Goal: Task Accomplishment & Management: Use online tool/utility

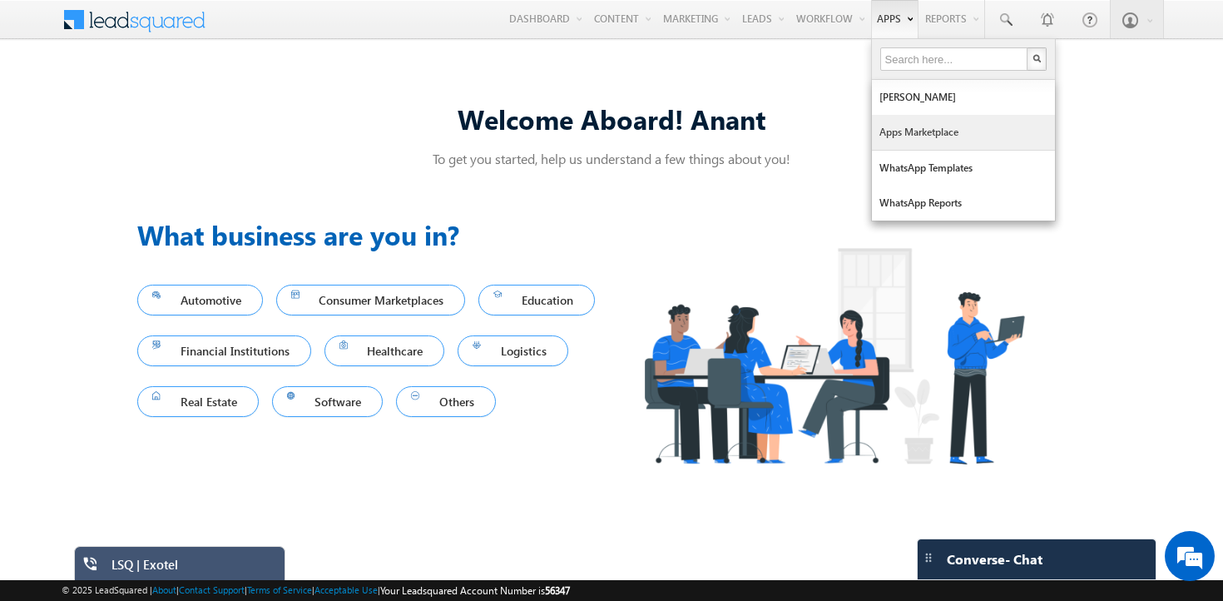
click at [876, 143] on link "Apps Marketplace" at bounding box center [963, 132] width 183 height 35
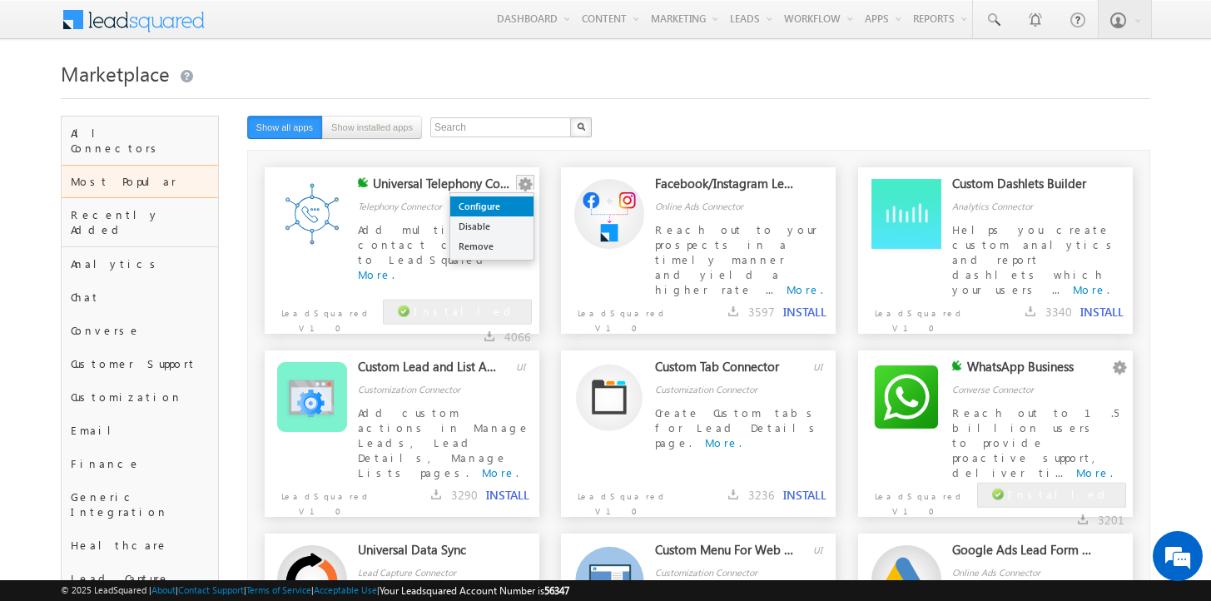
click at [502, 201] on link "Configure" at bounding box center [491, 206] width 83 height 20
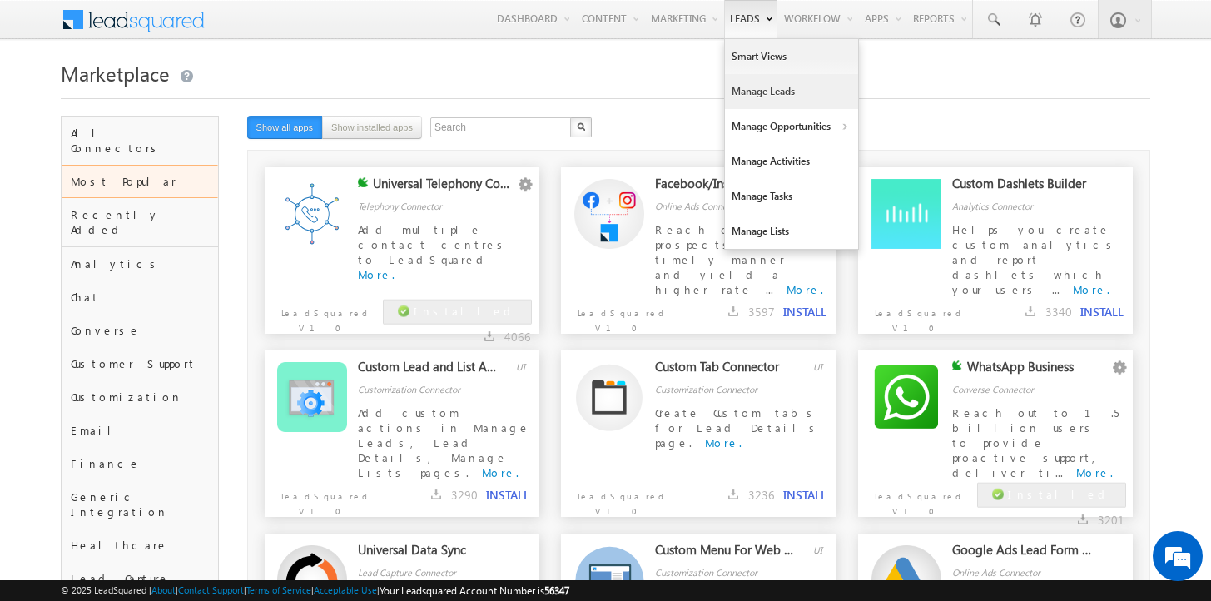
click at [752, 96] on link "Manage Leads" at bounding box center [791, 91] width 133 height 35
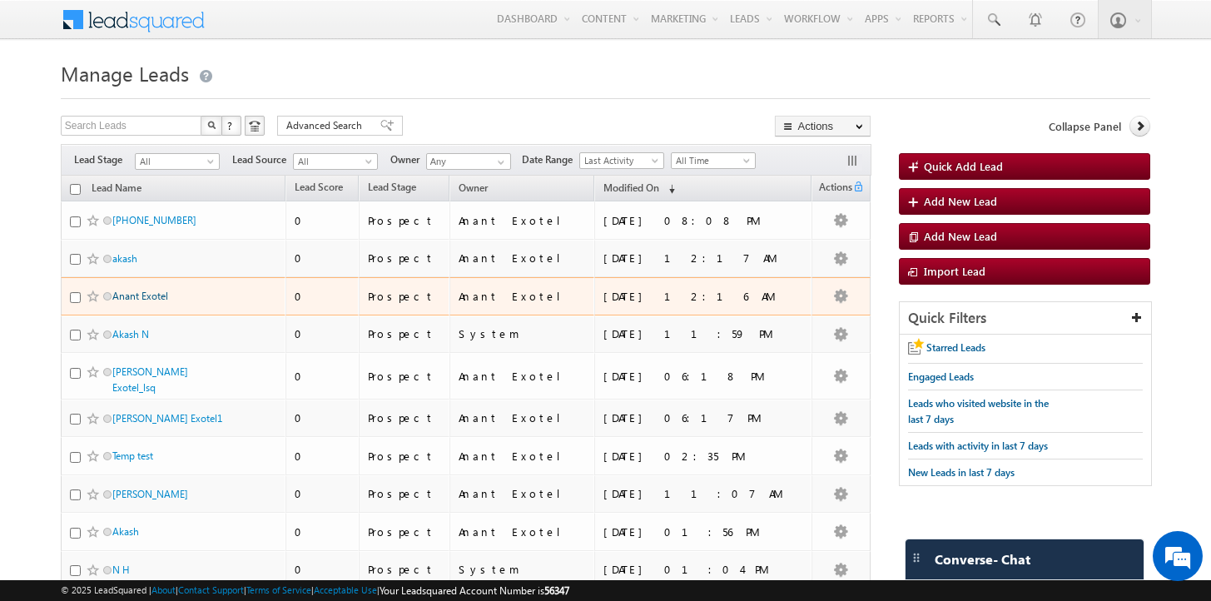
click at [151, 301] on link "Anant Exotel" at bounding box center [140, 296] width 56 height 12
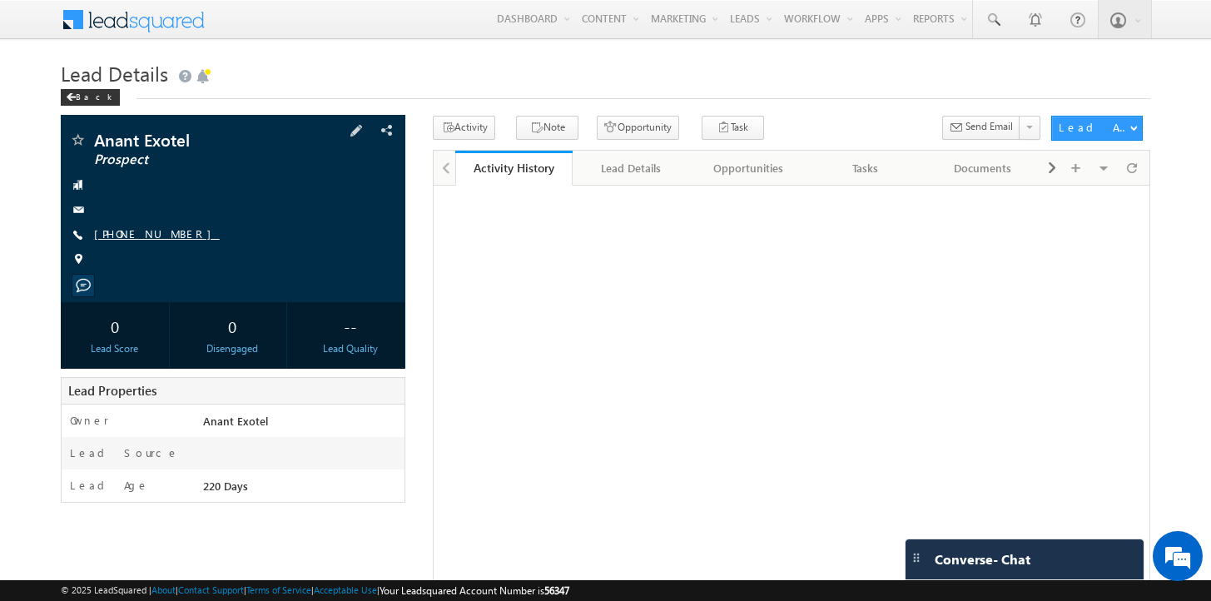
click at [134, 231] on link "[PHONE_NUMBER]" at bounding box center [157, 233] width 126 height 14
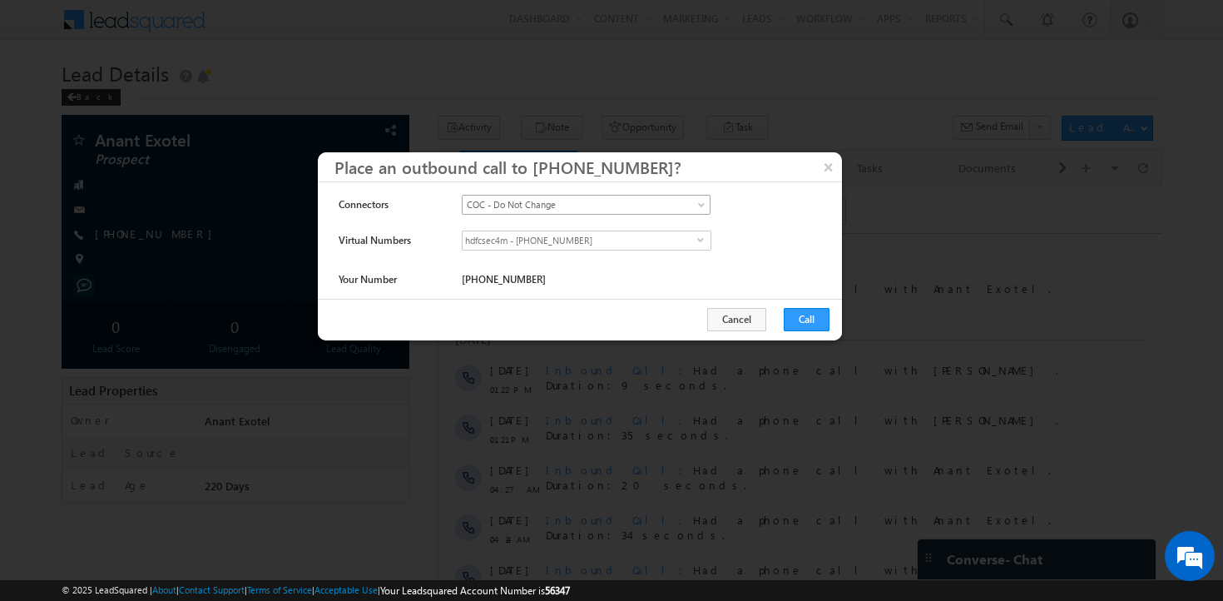
click at [502, 206] on span "COC - Do Not Change" at bounding box center [572, 204] width 218 height 15
click at [440, 202] on div "Connectors" at bounding box center [395, 207] width 112 height 23
click at [487, 246] on span "hdfcsec4m - +91-2247790139" at bounding box center [580, 240] width 235 height 18
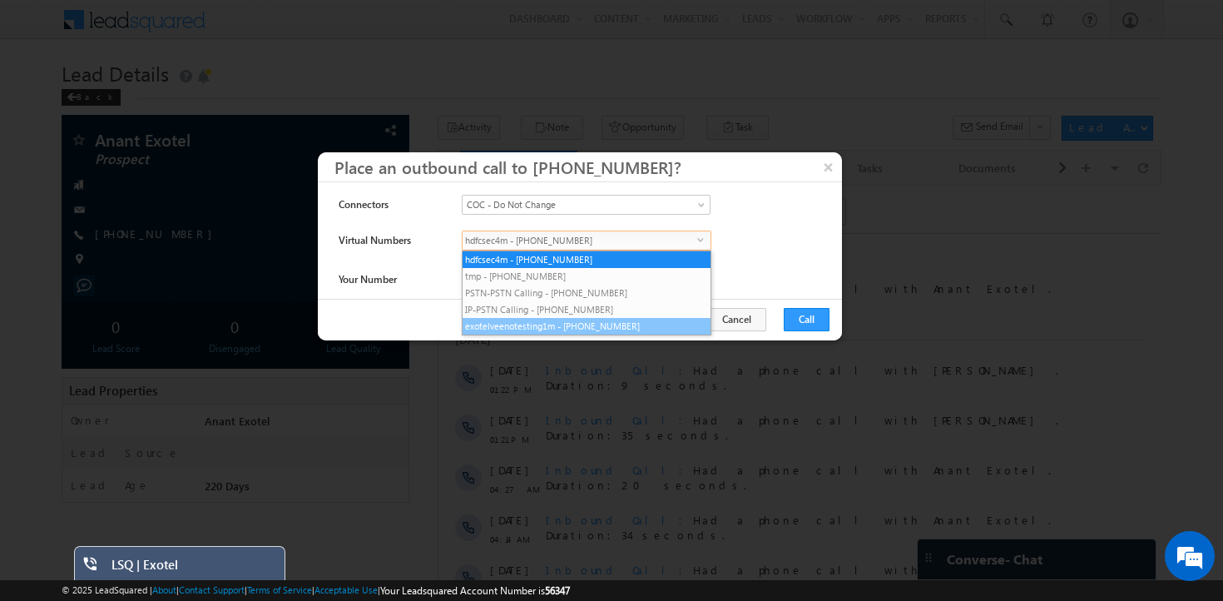
click at [497, 320] on li "exotelveenotesting1m - +91-07314812451" at bounding box center [587, 326] width 248 height 17
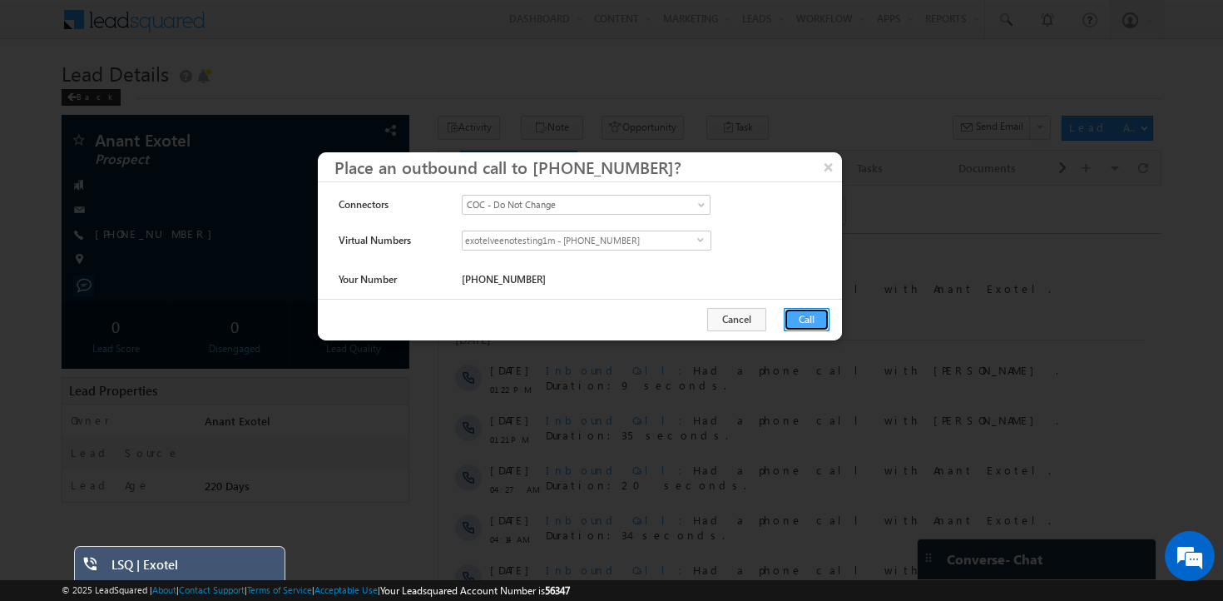
click at [816, 325] on button "Call" at bounding box center [807, 319] width 46 height 23
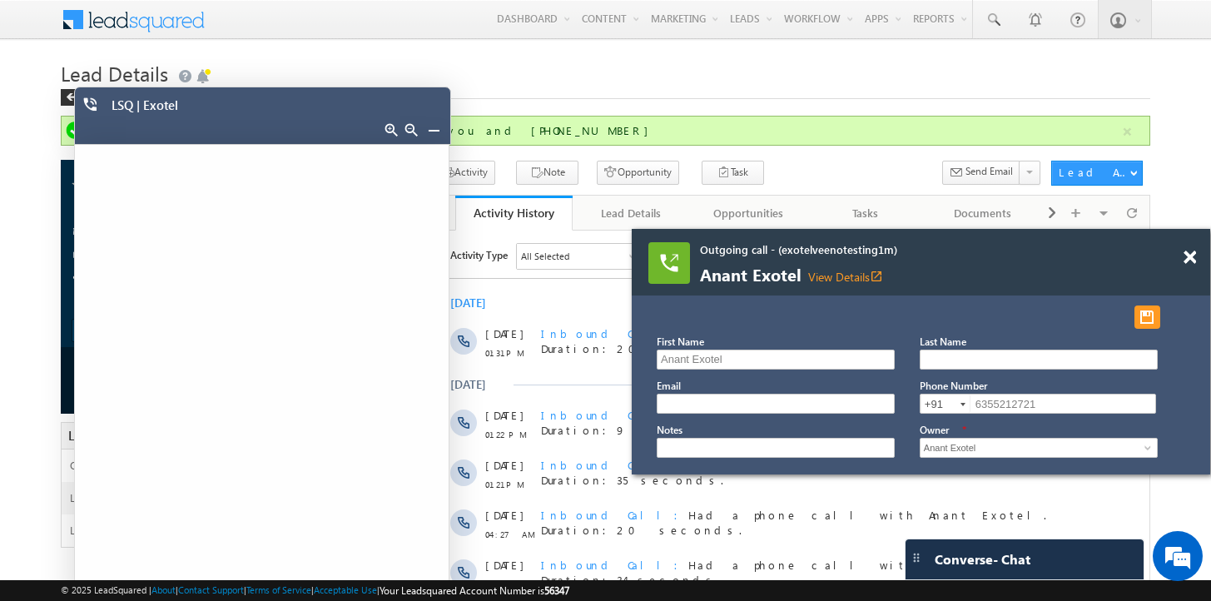
drag, startPoint x: 832, startPoint y: 278, endPoint x: 831, endPoint y: 290, distance: 12.5
click at [831, 290] on div "Outgoing call - (exotelveenotesting1m) Anant Exotel View Details open_in_new" at bounding box center [921, 262] width 578 height 67
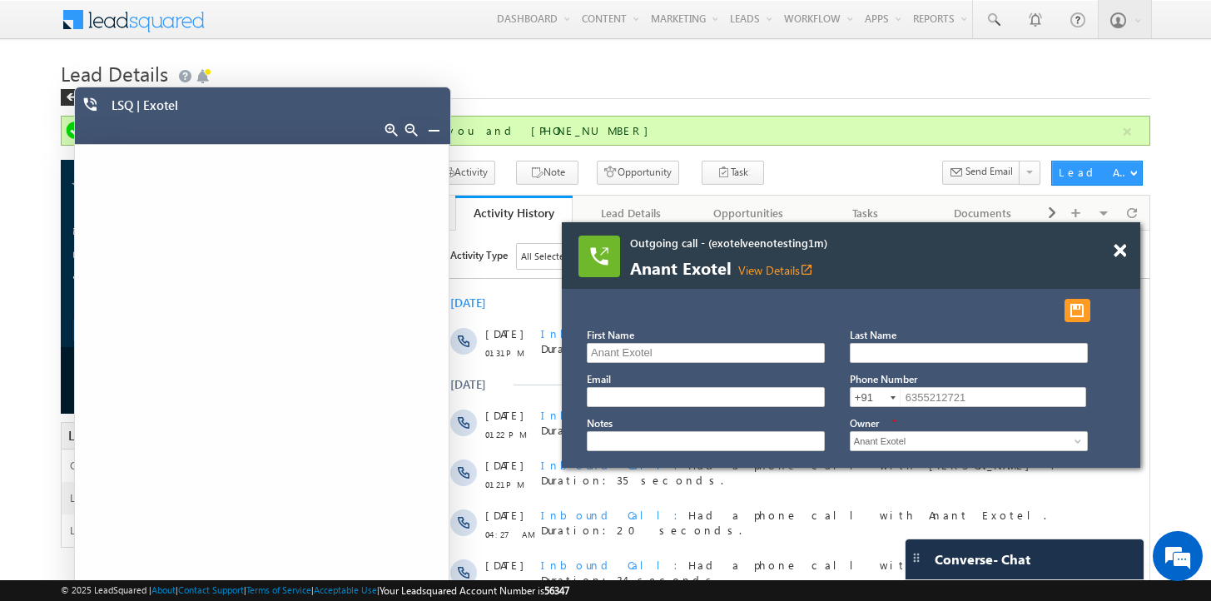
drag, startPoint x: 887, startPoint y: 263, endPoint x: 817, endPoint y: 256, distance: 70.2
click at [817, 256] on div "Outgoing call - (exotelveenotesting1m) Anant Exotel View Details open_in_new" at bounding box center [829, 257] width 399 height 42
click at [1127, 258] on div at bounding box center [1129, 243] width 22 height 42
click at [1121, 247] on span at bounding box center [1120, 251] width 12 height 14
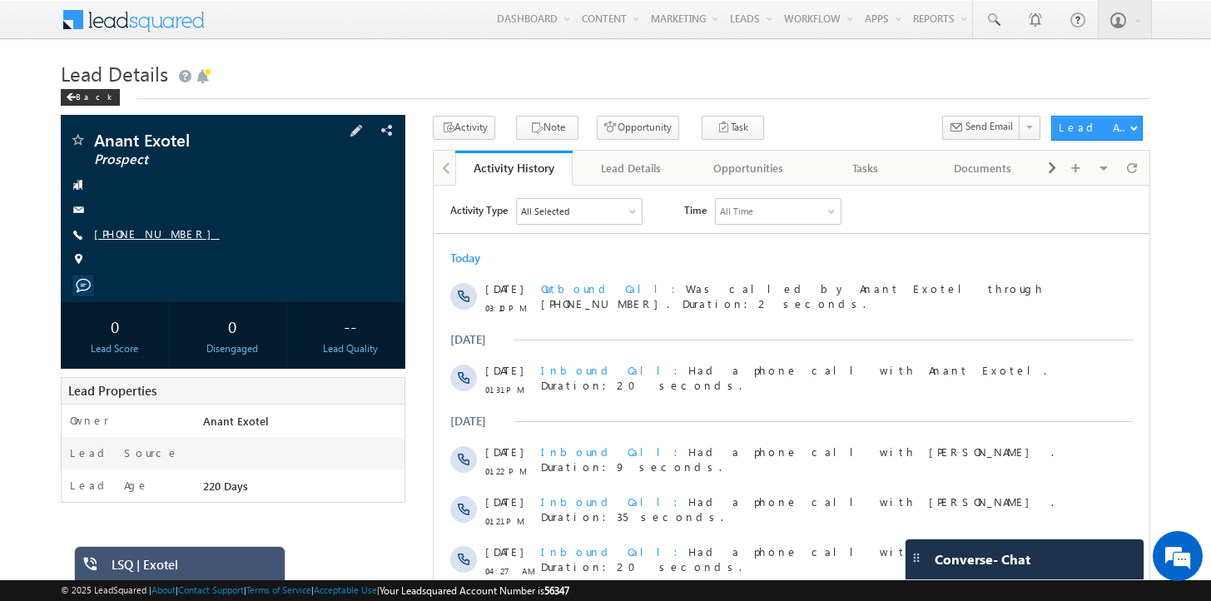
click at [124, 236] on link "+91-6355212721" at bounding box center [157, 233] width 126 height 14
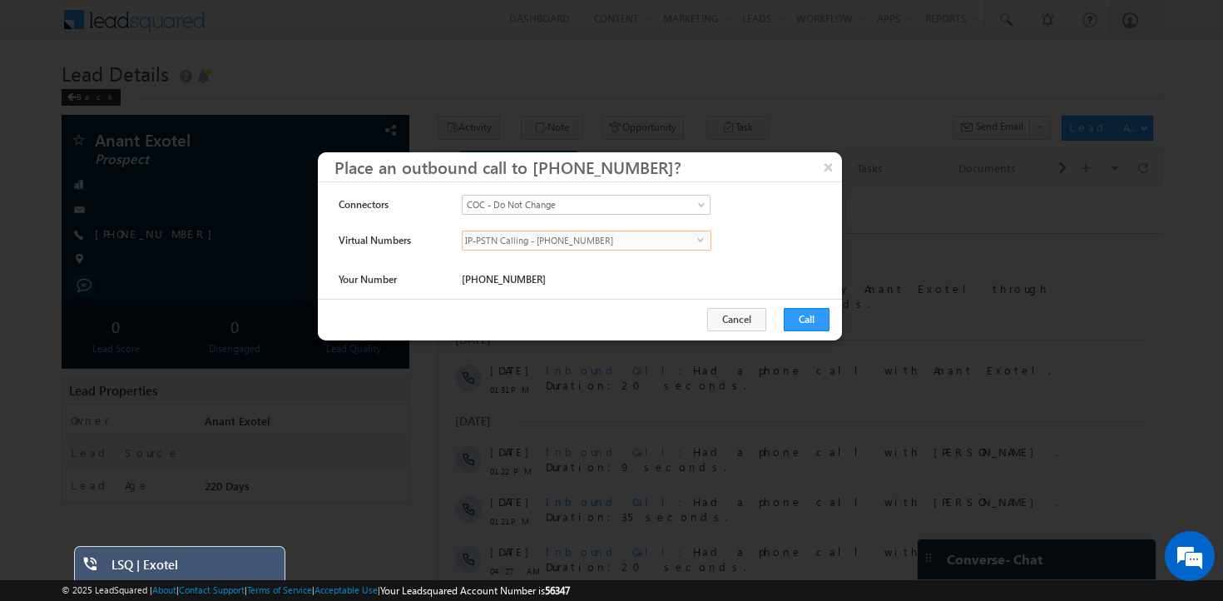
click at [657, 237] on span "IP-PSTN Calling - +91-8048636947" at bounding box center [580, 240] width 235 height 18
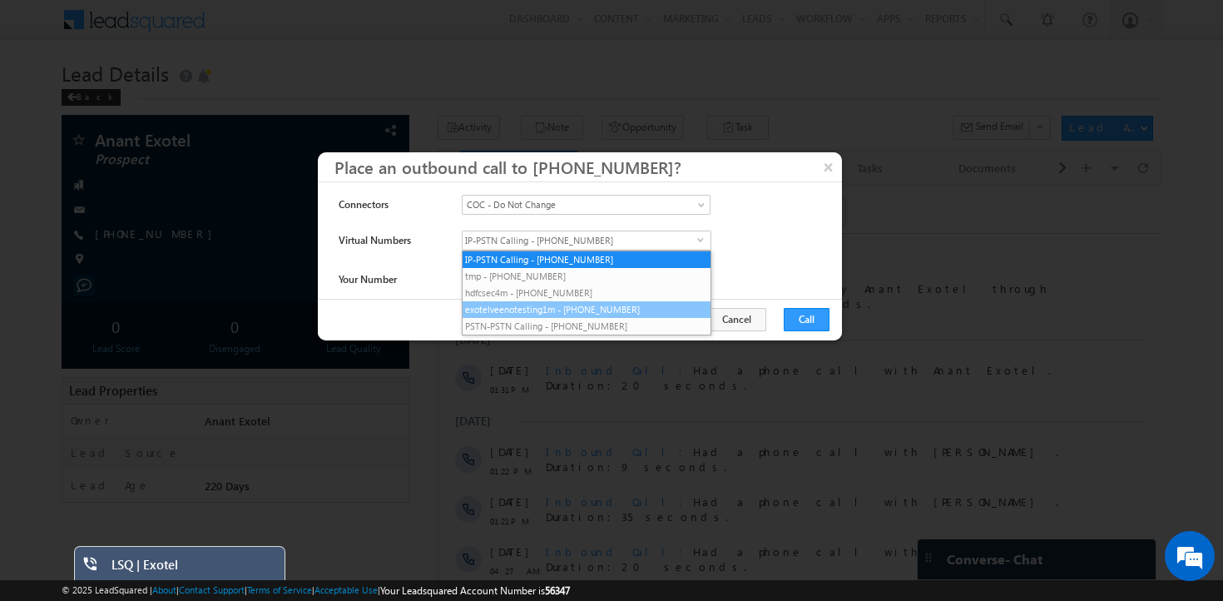
click at [565, 305] on li "exotelveenotesting1m - +91-07314812451" at bounding box center [587, 309] width 248 height 17
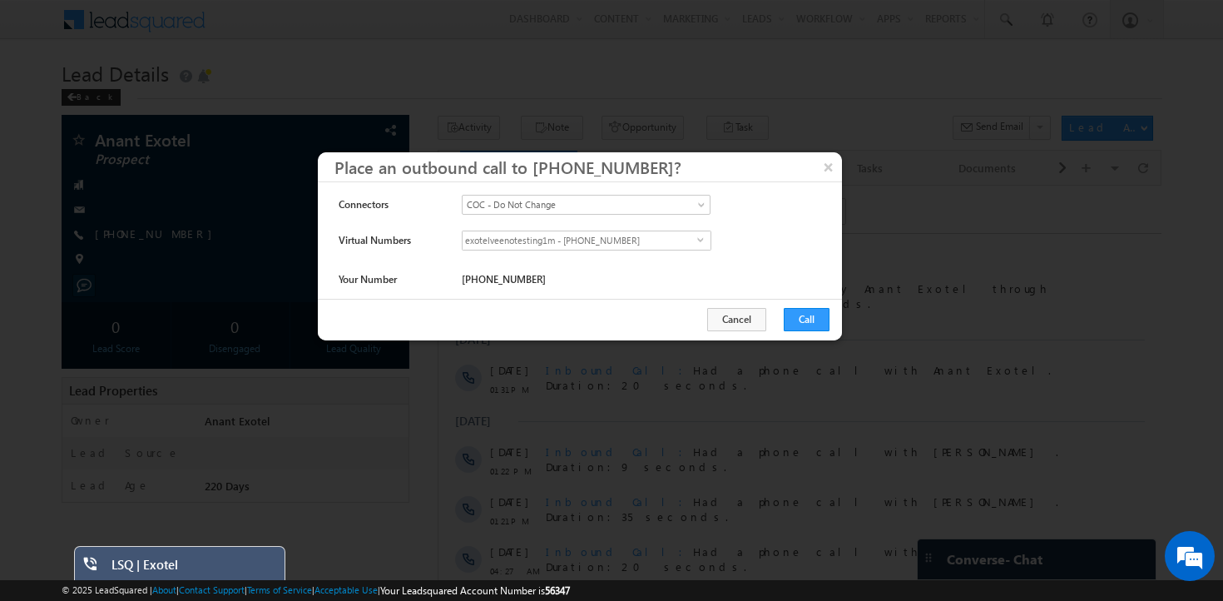
click at [813, 332] on div "Cancel Call" at bounding box center [580, 320] width 524 height 42
click at [813, 328] on button "Call" at bounding box center [807, 319] width 46 height 23
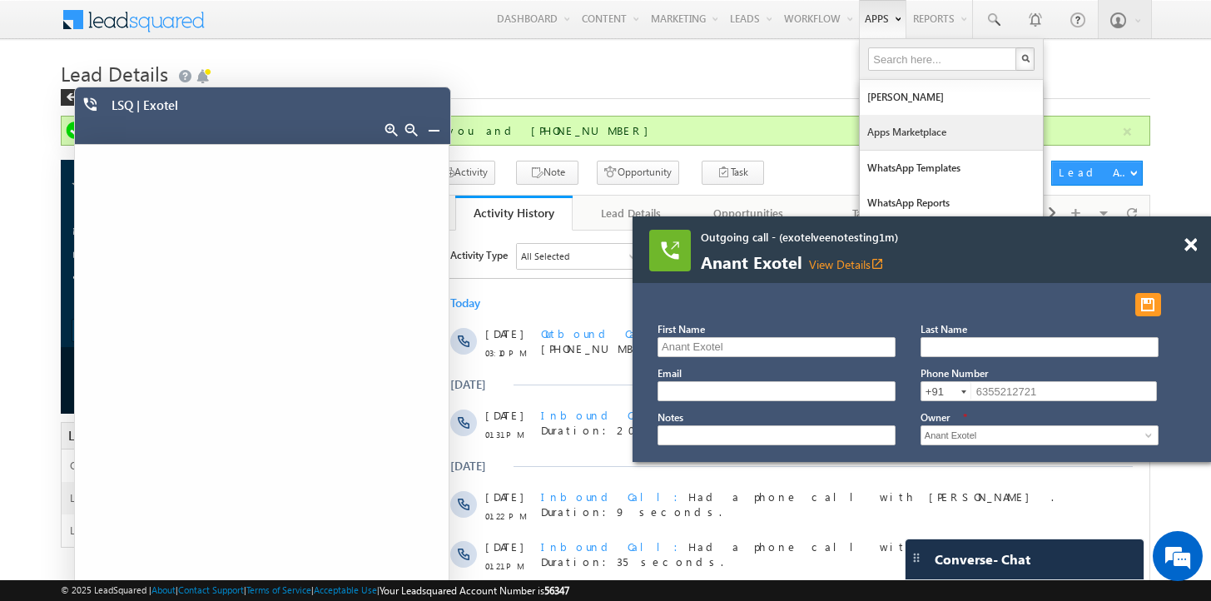
click at [878, 124] on link "Apps Marketplace" at bounding box center [951, 132] width 183 height 35
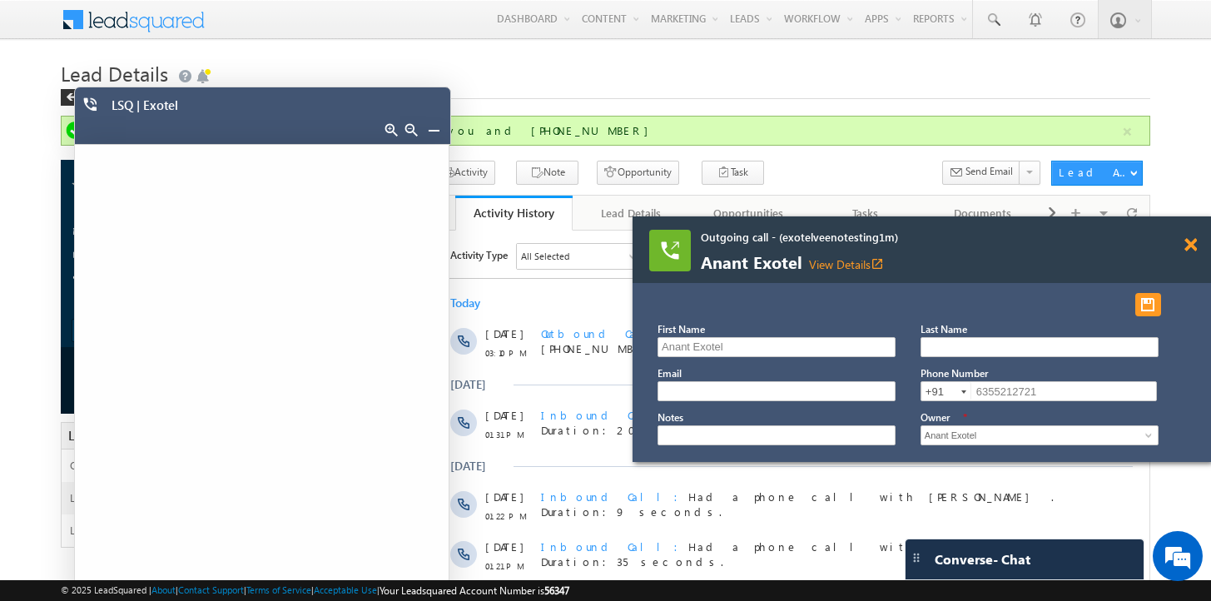
click at [1190, 249] on span at bounding box center [1190, 245] width 12 height 14
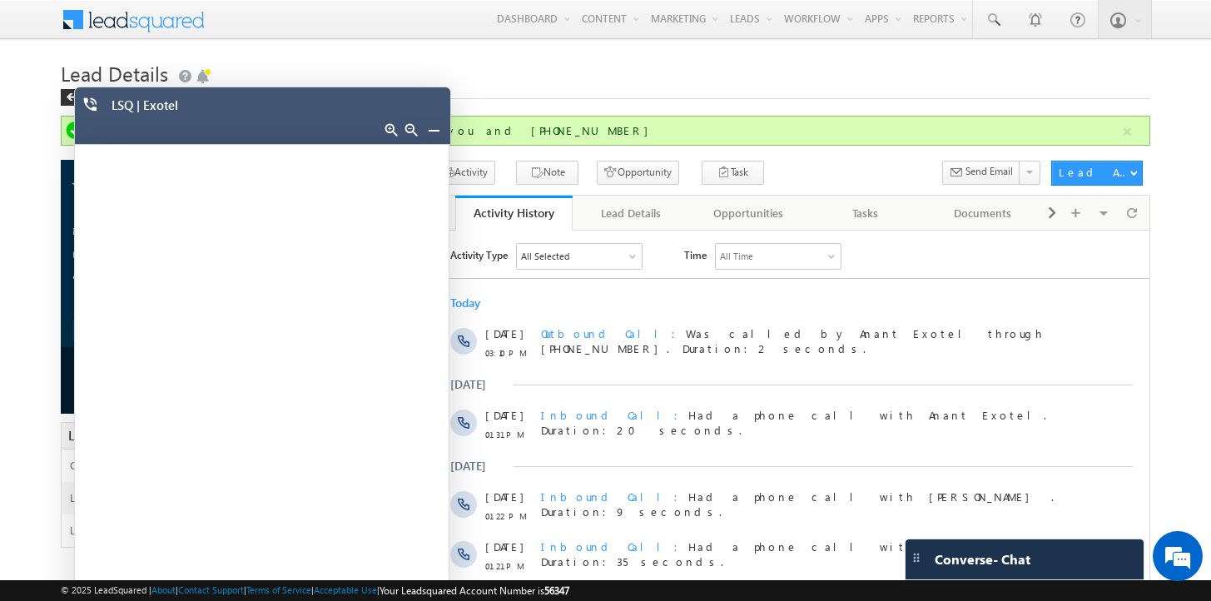
click at [434, 131] on link at bounding box center [433, 129] width 13 height 13
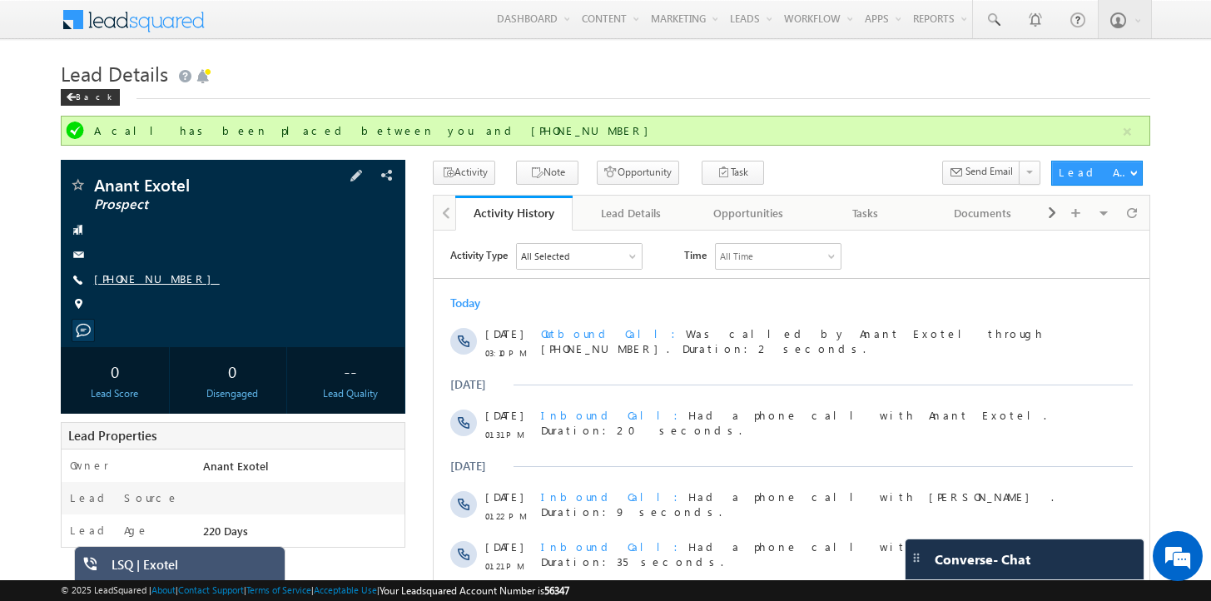
click at [156, 284] on link "[PHONE_NUMBER]" at bounding box center [157, 278] width 126 height 14
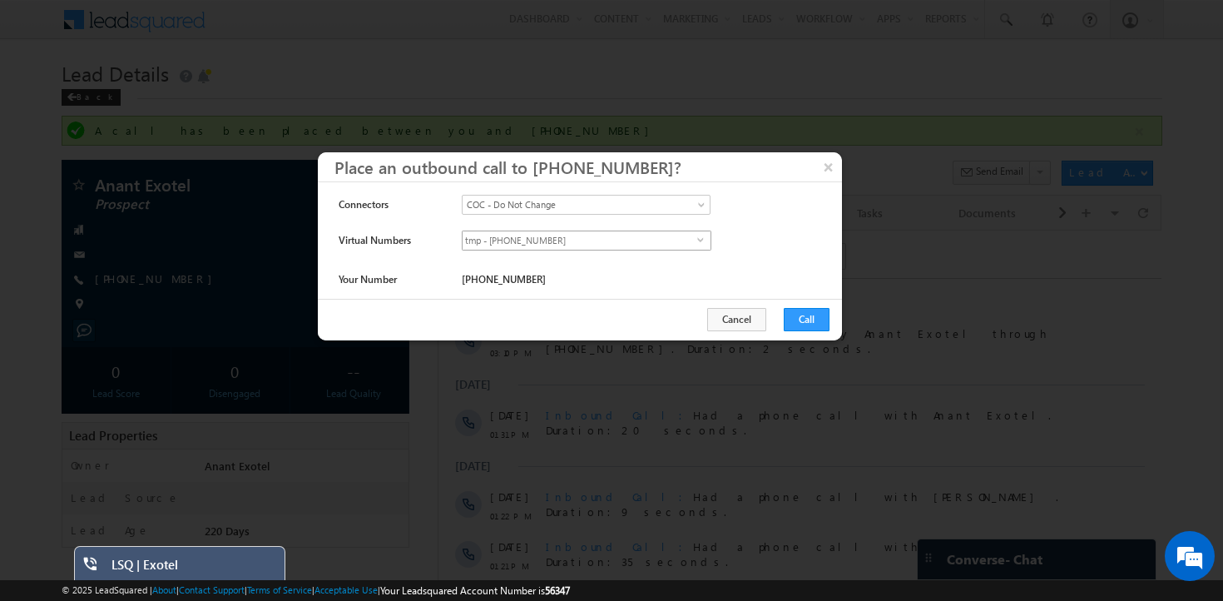
click at [547, 244] on span "tmp - +91-8046802144" at bounding box center [580, 240] width 235 height 18
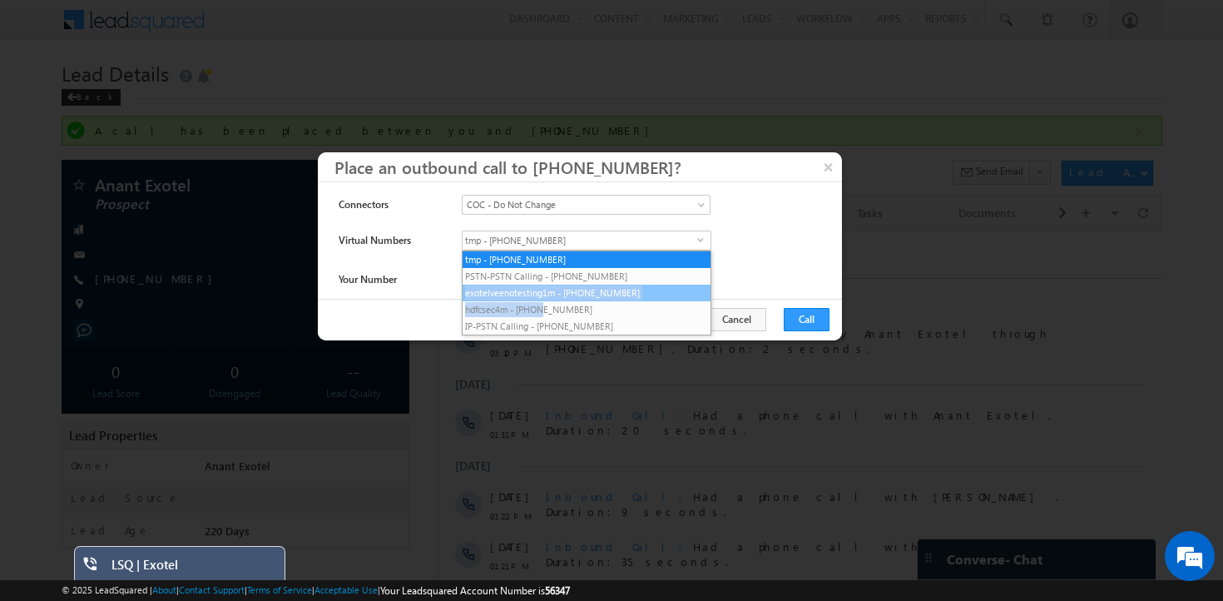
drag, startPoint x: 542, startPoint y: 314, endPoint x: 557, endPoint y: 284, distance: 33.5
click at [557, 284] on ul "tmp - +91-8046802144 PSTN-PSTN Calling - +91-8045889257 exotelveenotesting1m - …" at bounding box center [587, 292] width 248 height 83
click at [557, 285] on li "exotelveenotesting1m - +91-07314812451" at bounding box center [587, 293] width 248 height 17
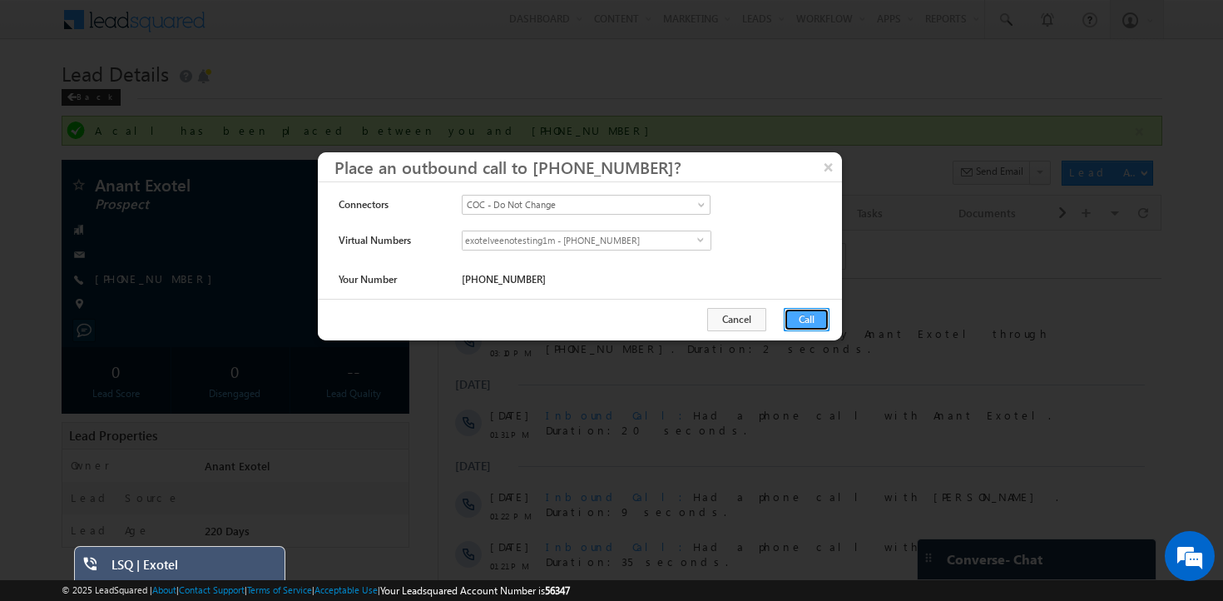
click at [795, 320] on button "Call" at bounding box center [807, 319] width 46 height 23
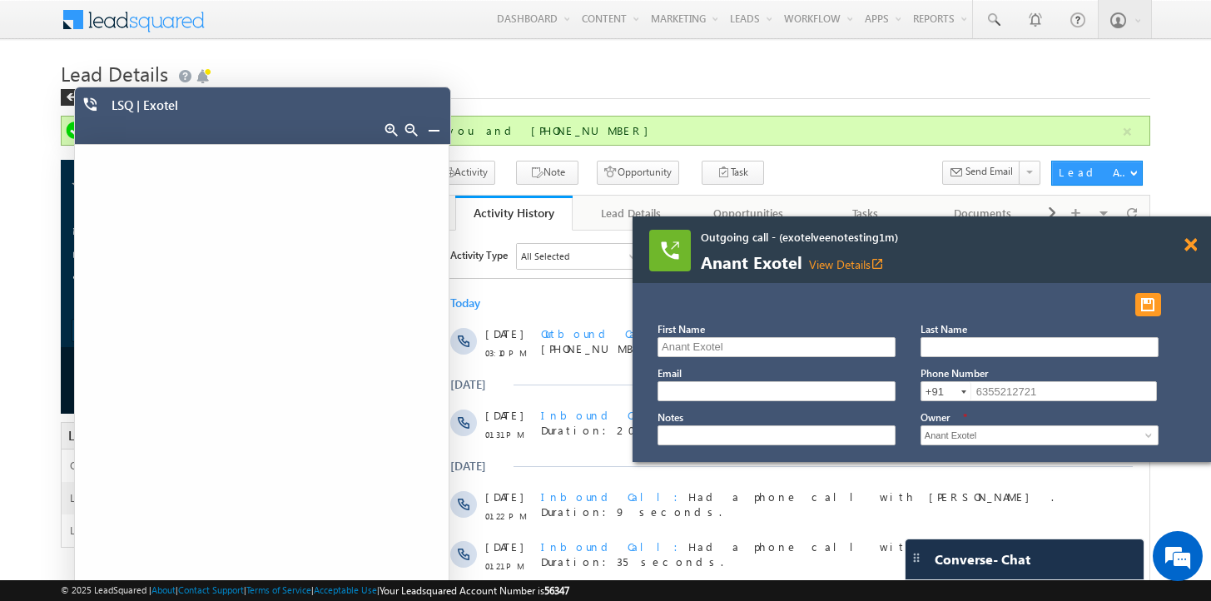
click at [1188, 245] on span at bounding box center [1190, 245] width 12 height 14
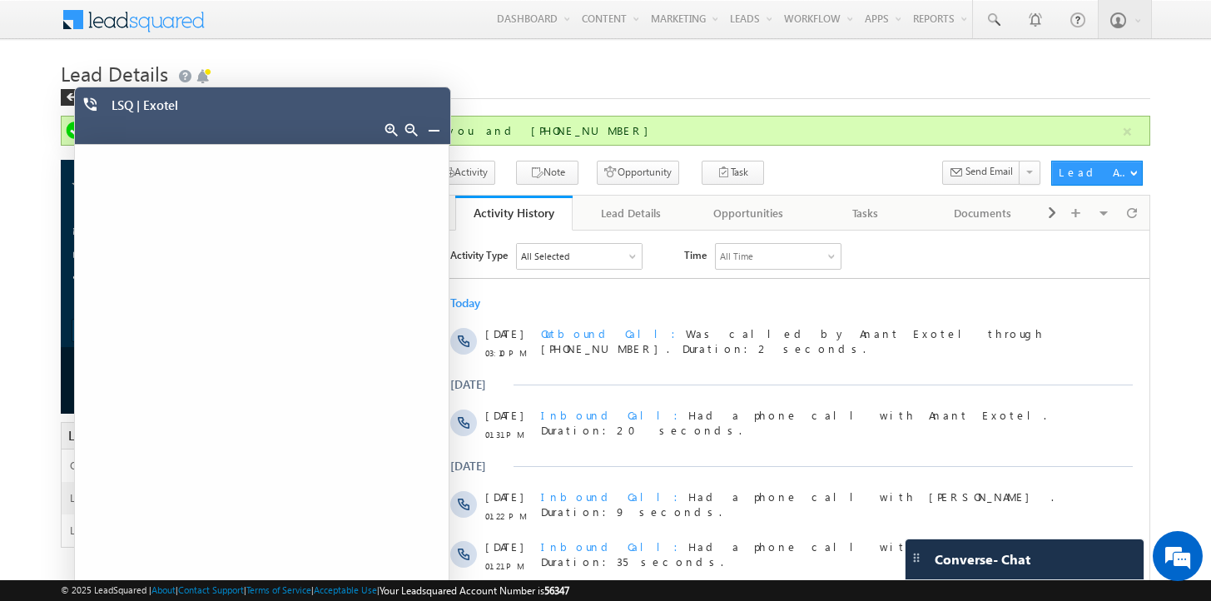
click at [429, 135] on link at bounding box center [433, 129] width 13 height 13
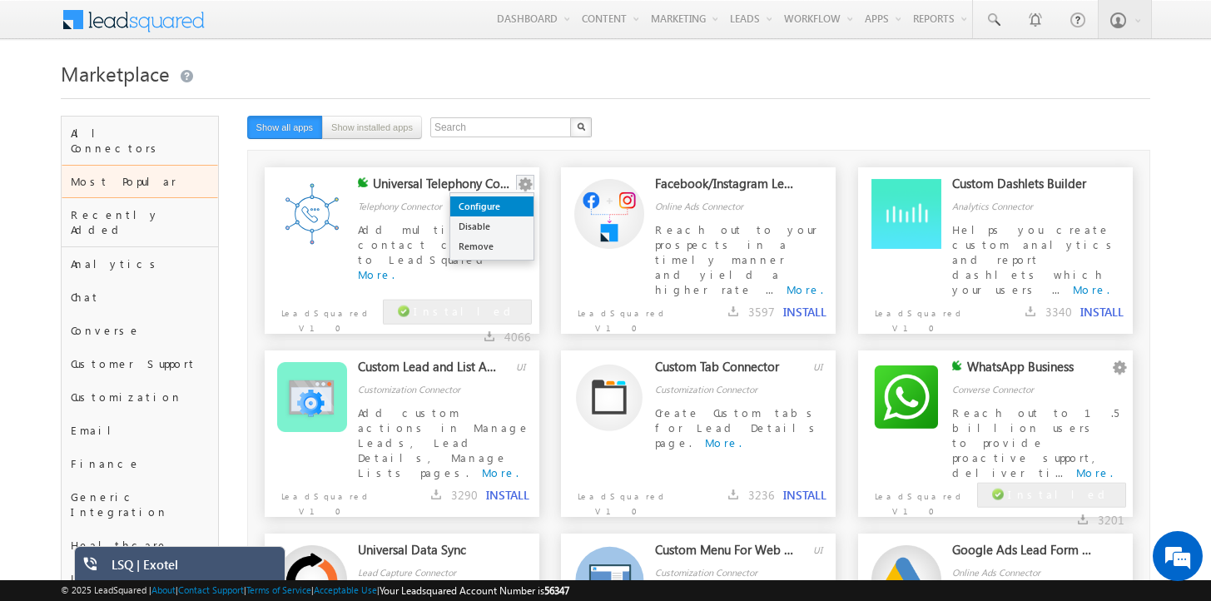
click at [517, 196] on ul "Configure Disable Remove" at bounding box center [491, 226] width 85 height 68
click at [517, 197] on link "Configure" at bounding box center [491, 206] width 83 height 20
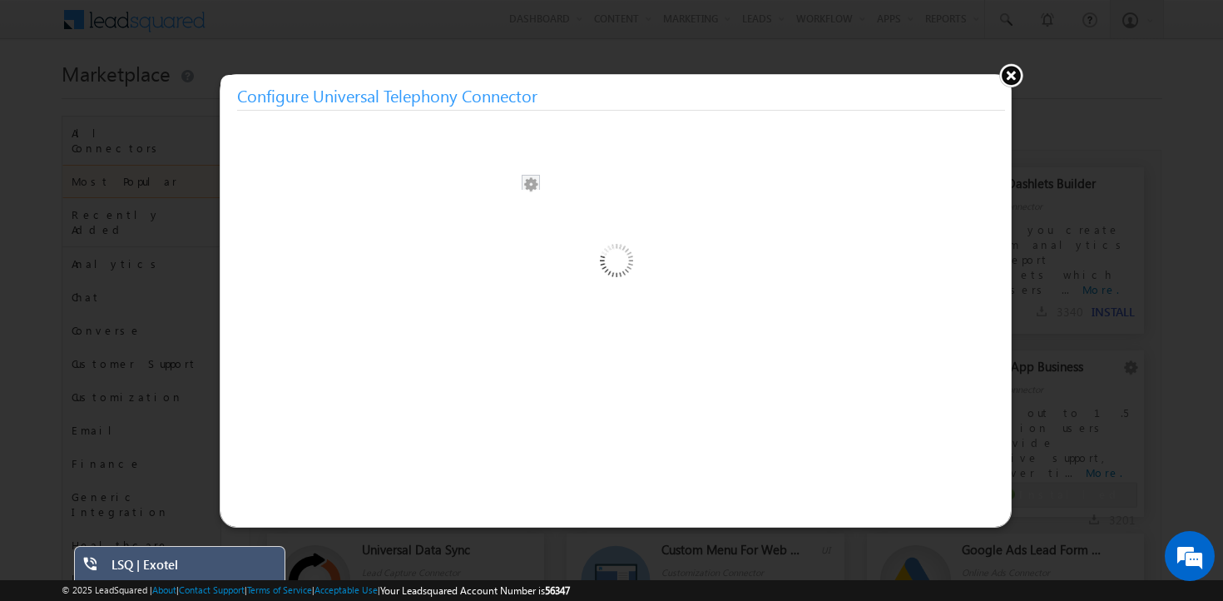
click at [517, 197] on div at bounding box center [616, 343] width 791 height 333
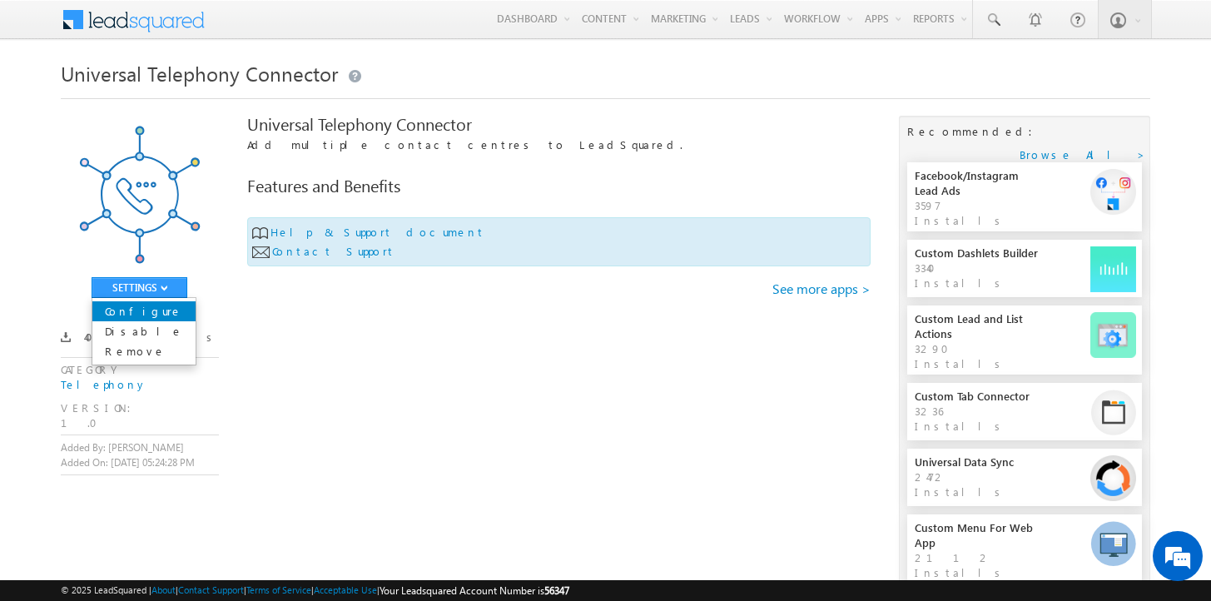
click at [143, 315] on link "Configure" at bounding box center [143, 311] width 103 height 20
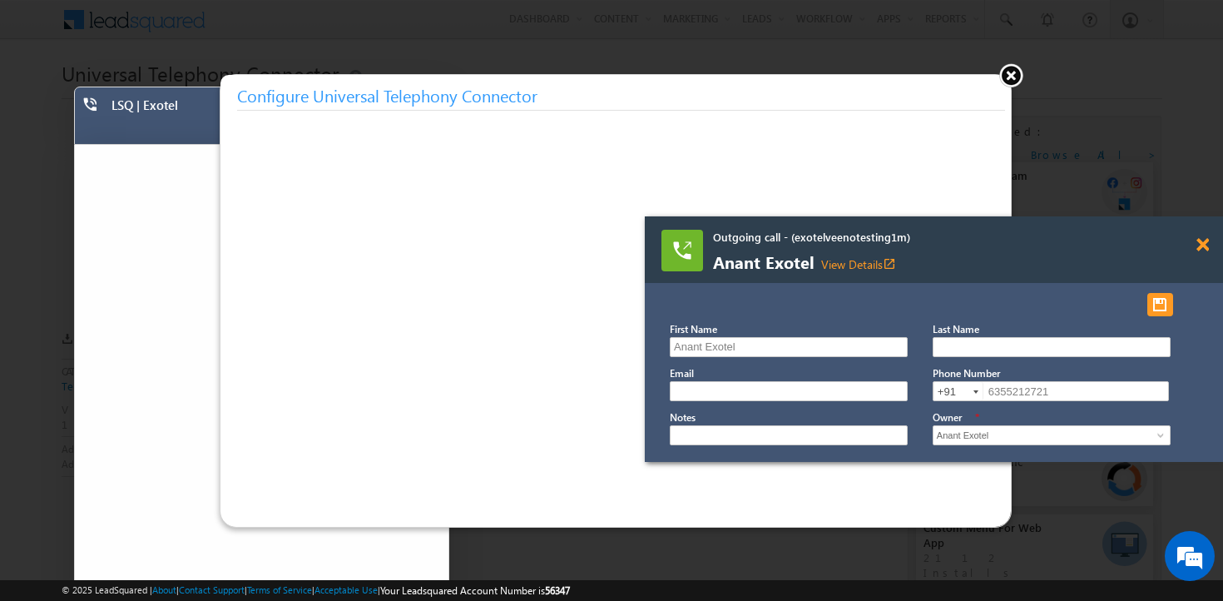
click at [1205, 241] on span at bounding box center [1203, 245] width 12 height 14
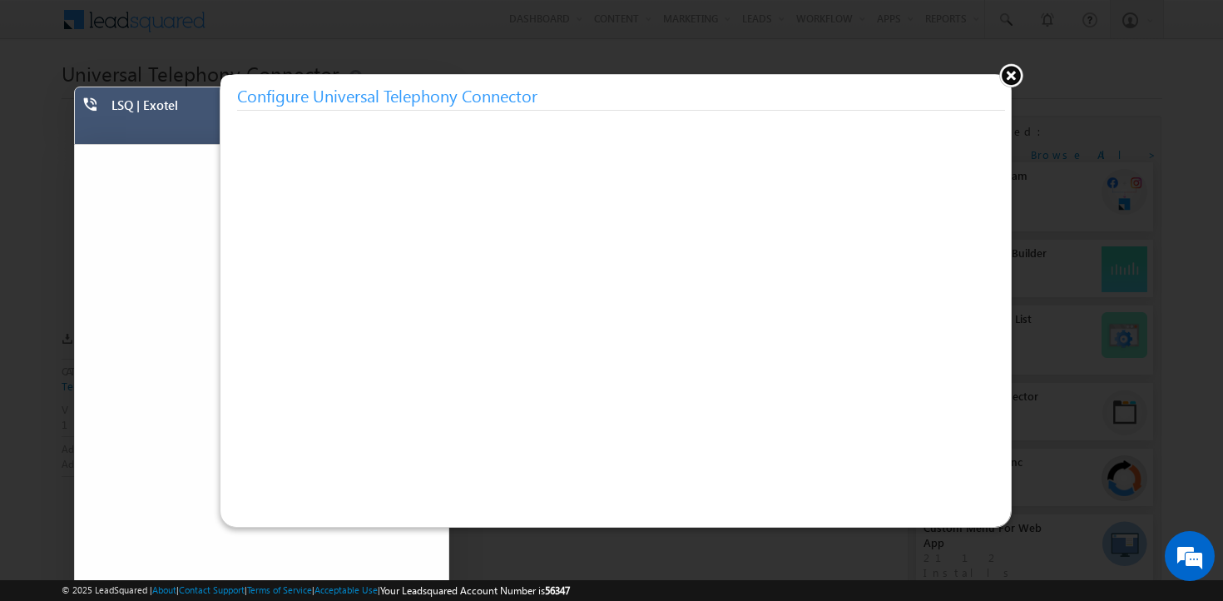
click at [519, 82] on h3 "Configure Universal Telephony Connector" at bounding box center [621, 96] width 768 height 30
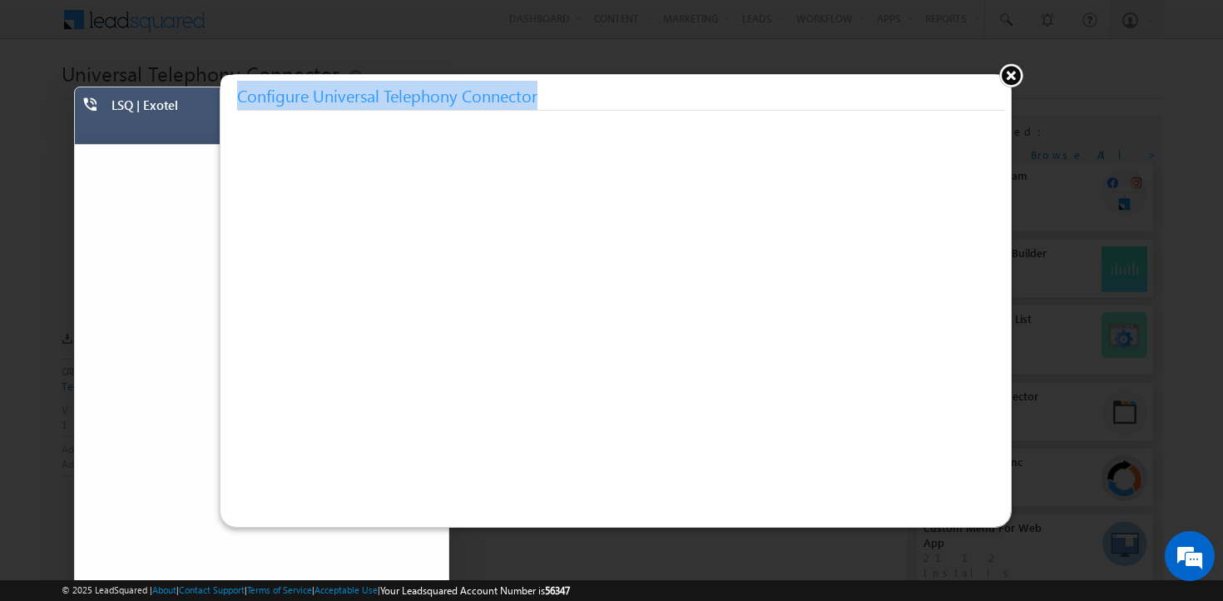
click at [519, 82] on h3 "Configure Universal Telephony Connector" at bounding box center [621, 96] width 768 height 30
click at [617, 94] on h3 "Configure Universal Telephony Connector" at bounding box center [621, 96] width 768 height 30
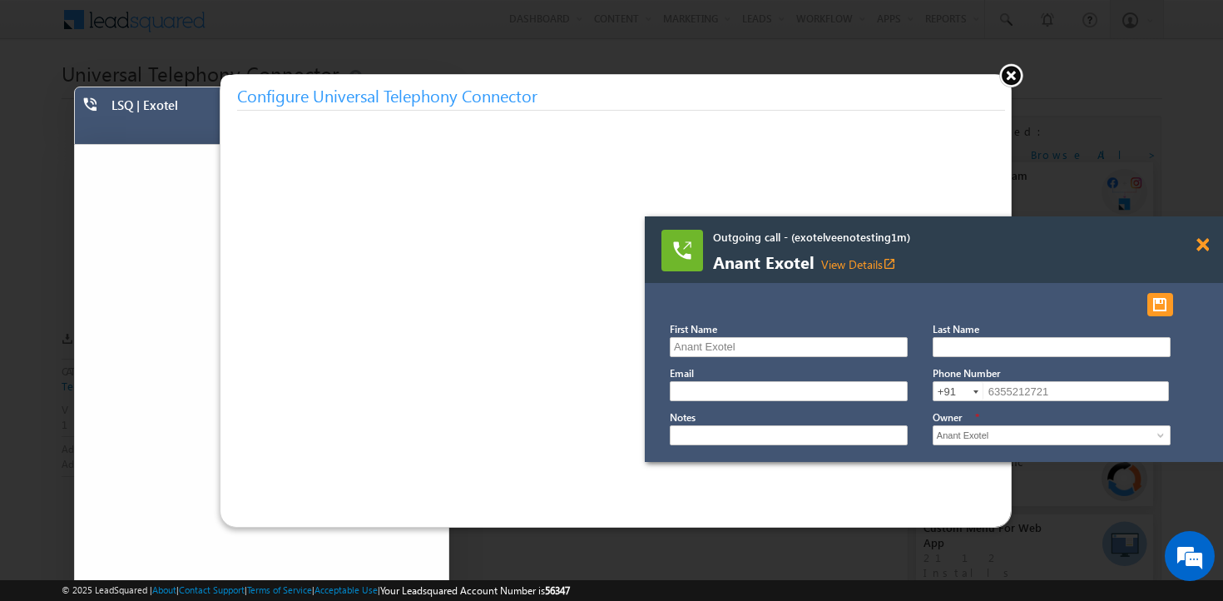
click at [1203, 247] on span at bounding box center [1203, 245] width 12 height 14
click at [1208, 255] on div at bounding box center [1212, 237] width 22 height 42
click at [1210, 247] on div at bounding box center [1212, 237] width 22 height 42
click at [1210, 248] on div at bounding box center [1212, 237] width 22 height 42
click at [1203, 253] on div at bounding box center [1212, 237] width 22 height 42
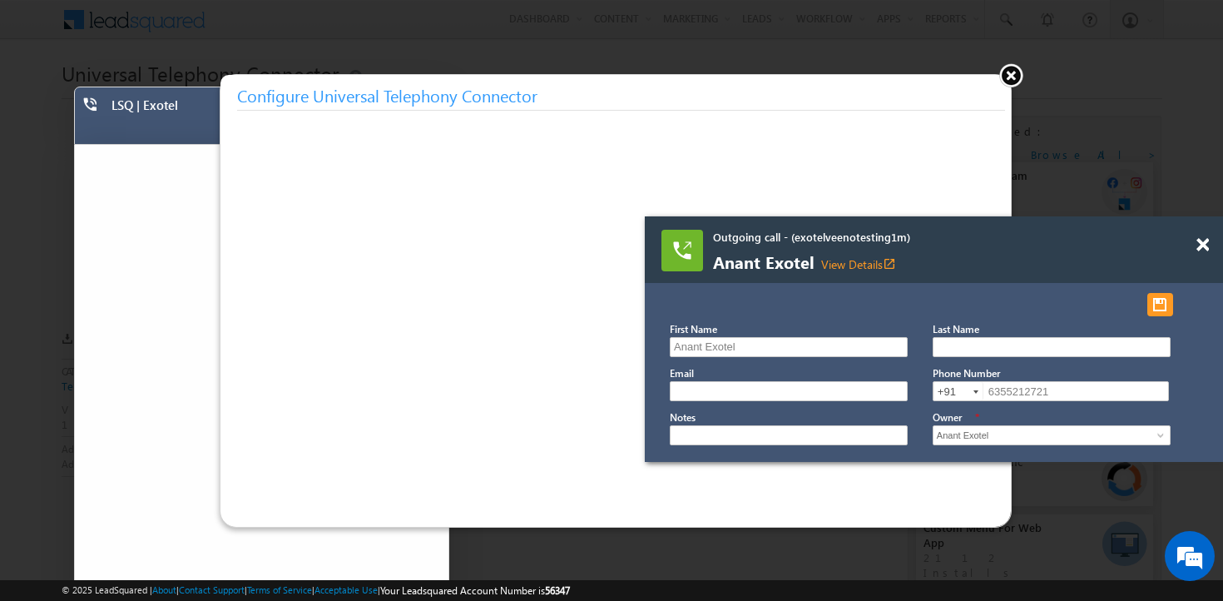
click at [1203, 253] on div at bounding box center [1212, 237] width 22 height 42
click at [1203, 241] on span at bounding box center [1203, 245] width 12 height 14
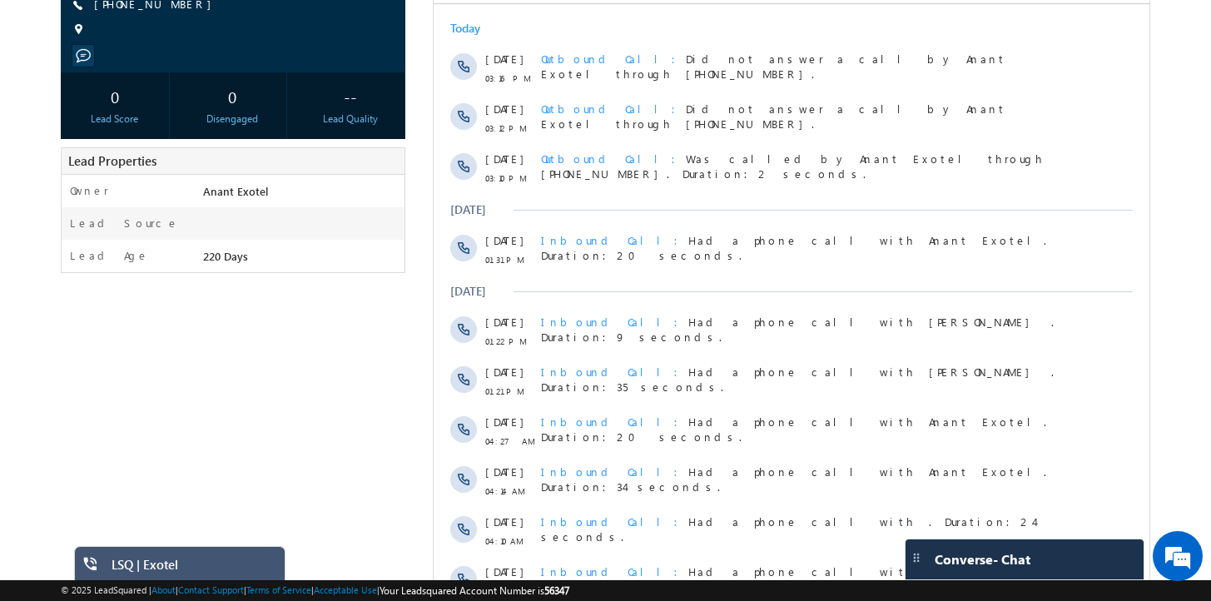
scroll to position [114, 0]
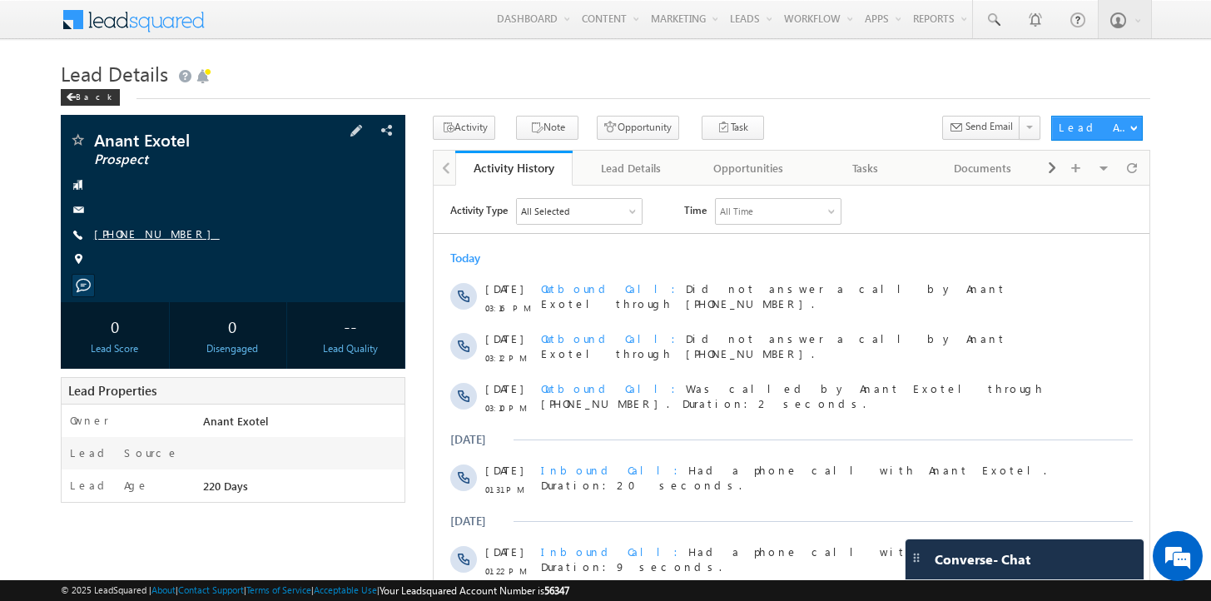
click at [156, 237] on link "[PHONE_NUMBER]" at bounding box center [157, 233] width 126 height 14
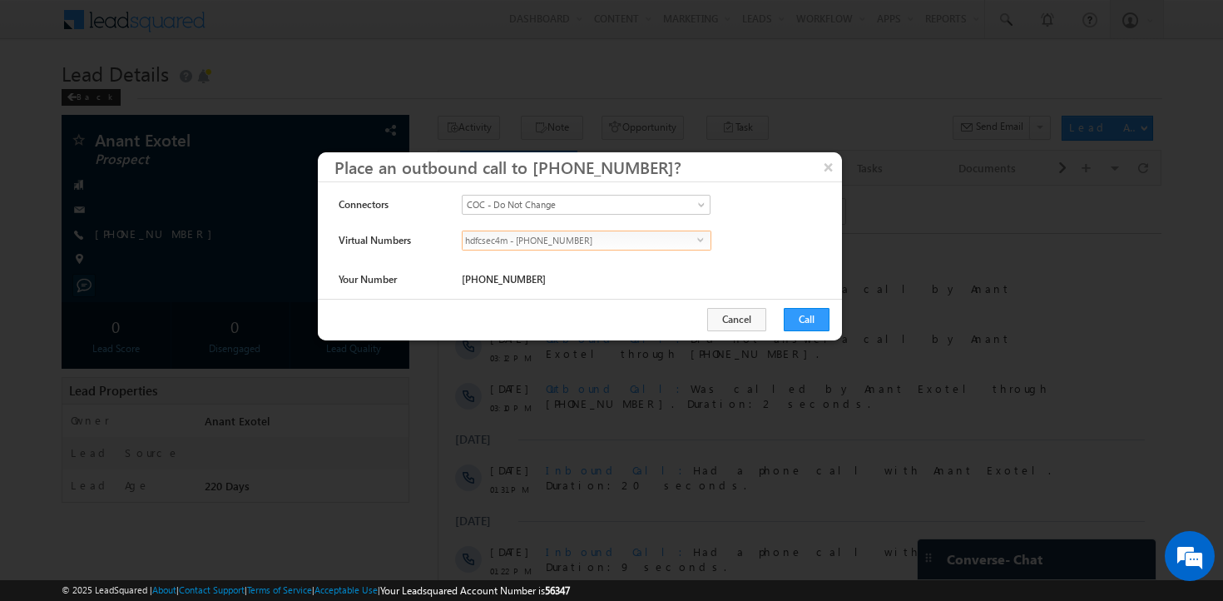
click at [530, 246] on span "hdfcsec4m - +91-2247790139" at bounding box center [580, 240] width 235 height 18
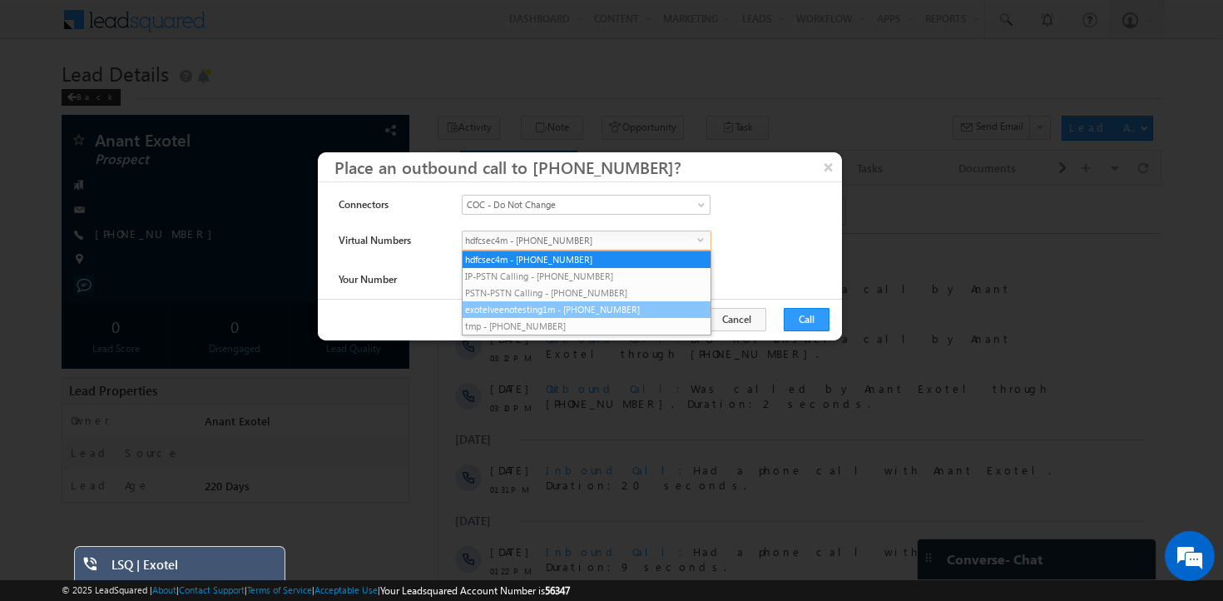
click at [531, 306] on li "exotelveenotesting1m - +91-07314812451" at bounding box center [587, 309] width 248 height 17
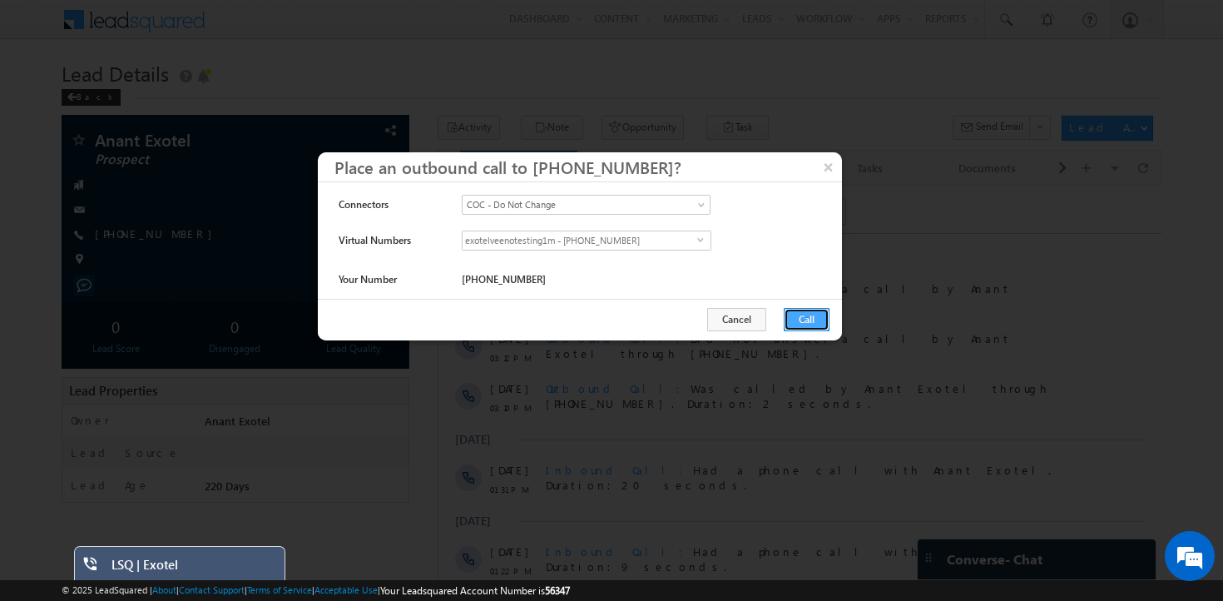
click at [795, 320] on button "Call" at bounding box center [807, 319] width 46 height 23
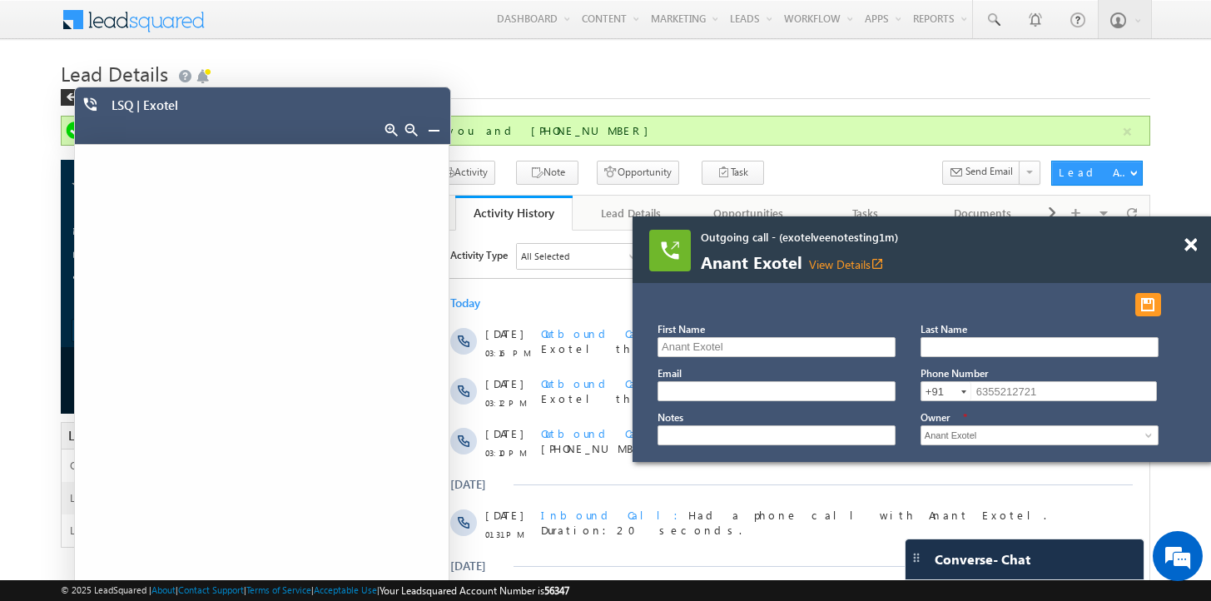
click at [1201, 249] on div at bounding box center [1199, 237] width 22 height 42
click at [1183, 249] on div "Outgoing call - (exotelveenotesting1m) Anant Exotel View Details open_in_new" at bounding box center [922, 249] width 578 height 67
click at [1187, 249] on span at bounding box center [1190, 245] width 12 height 14
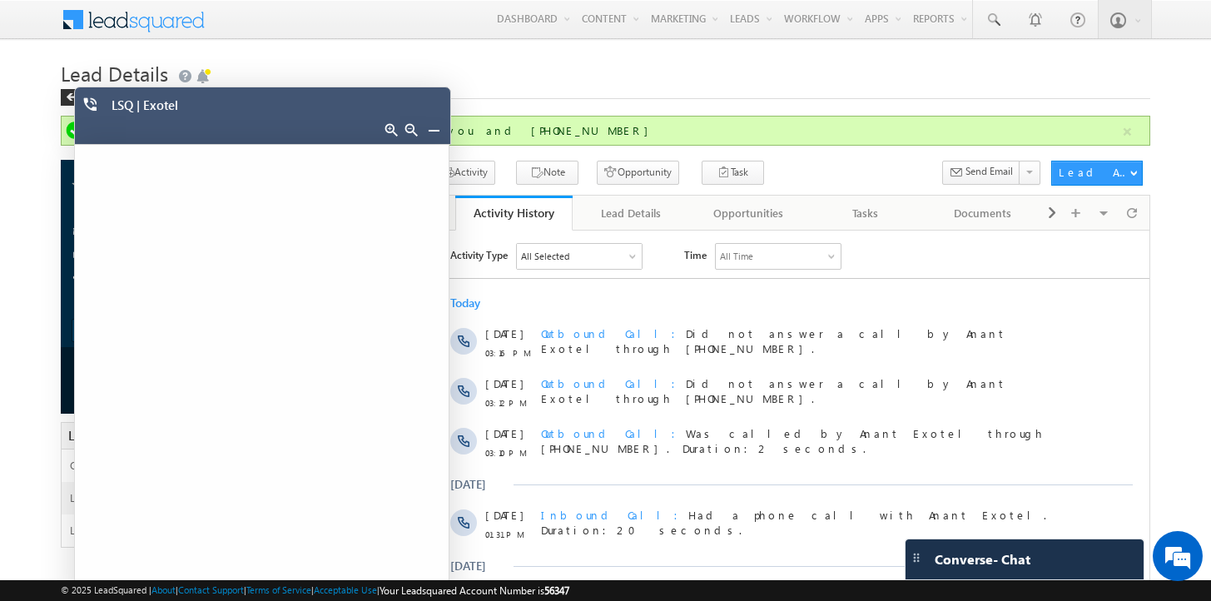
click at [444, 131] on div at bounding box center [421, 132] width 54 height 23
click at [441, 131] on div at bounding box center [421, 132] width 54 height 23
click at [428, 125] on link at bounding box center [433, 129] width 13 height 13
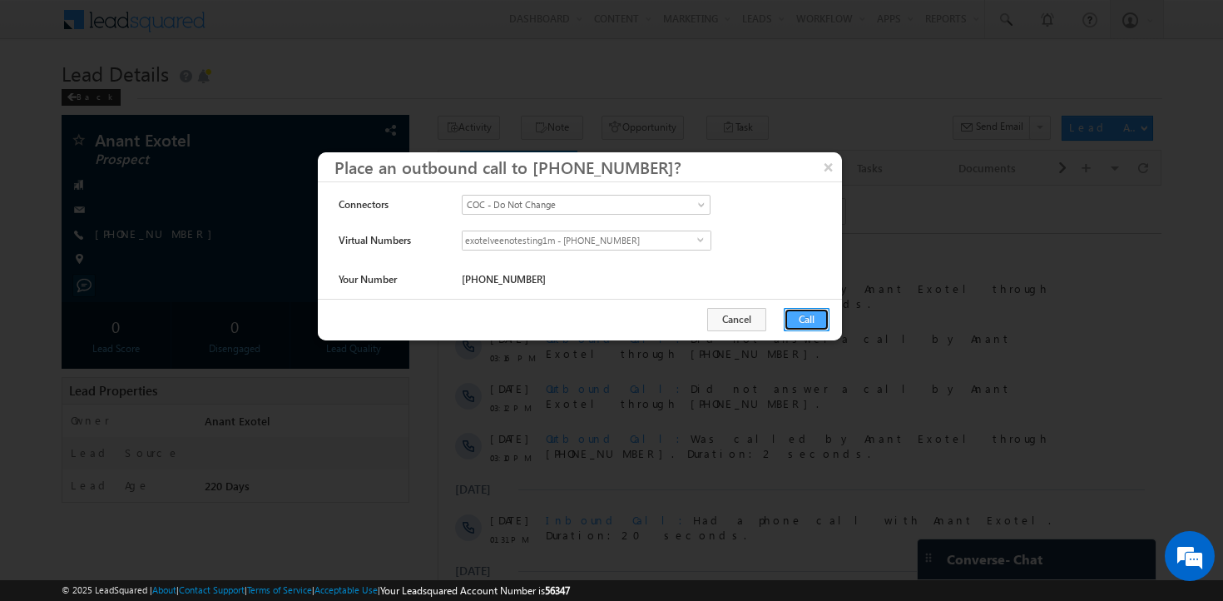
click at [817, 330] on button "Call" at bounding box center [807, 319] width 46 height 23
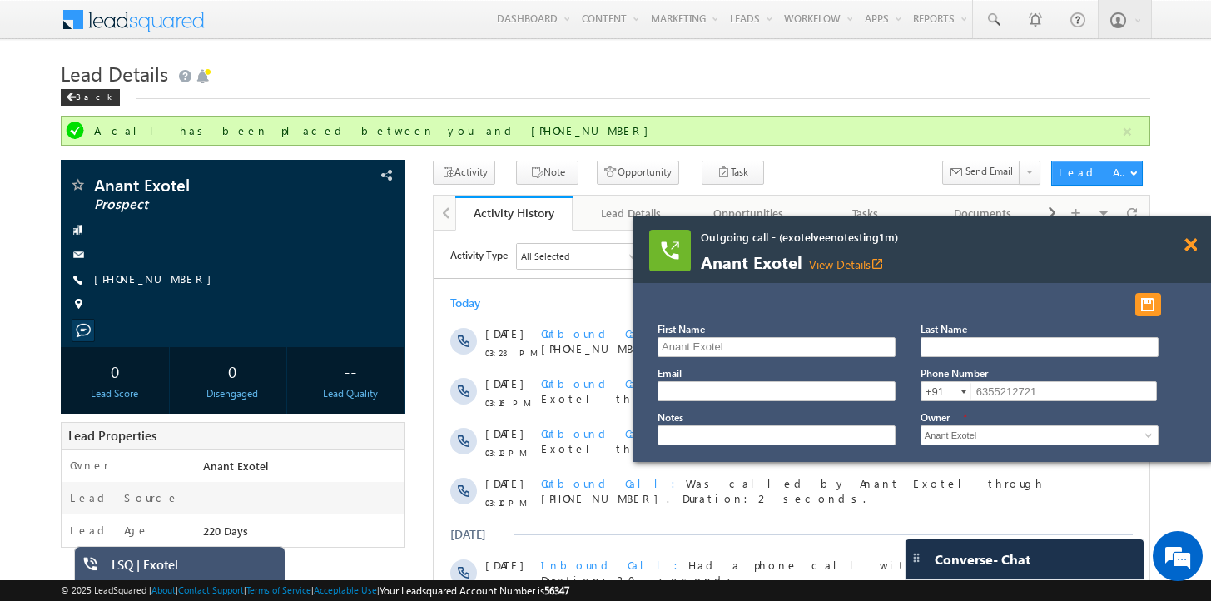
click at [1188, 246] on span at bounding box center [1190, 245] width 12 height 14
